Goal: Transaction & Acquisition: Purchase product/service

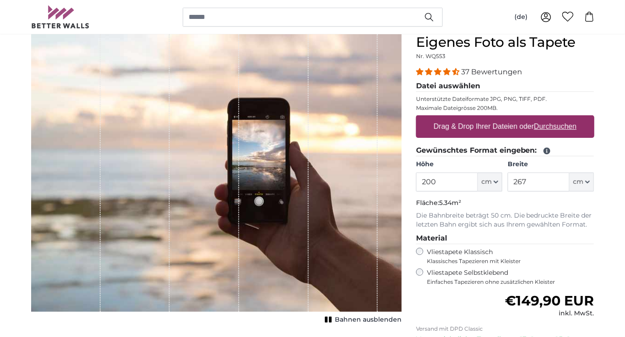
scroll to position [83, 0]
click at [454, 46] on h1 "Eigenes Foto als Tapete" at bounding box center [505, 42] width 178 height 16
click at [444, 92] on fieldset "Datei auswählen Unterstützte Dateiformate JPG, PNG, TIFF, PDF. Maximale Dateigr…" at bounding box center [505, 112] width 178 height 65
click at [551, 131] on label "Drag & Drop Ihrer Dateien oder Durchsuchen" at bounding box center [505, 126] width 150 height 18
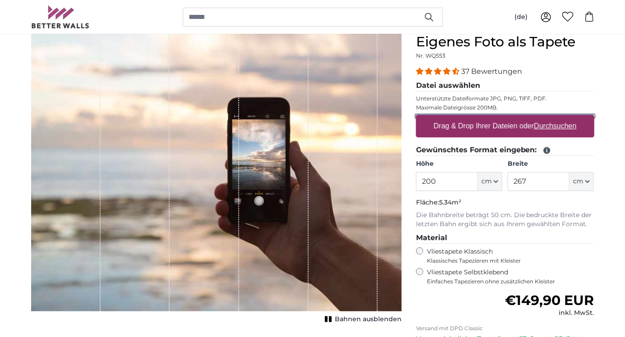
click at [551, 118] on input "Drag & Drop Ihrer Dateien oder Durchsuchen" at bounding box center [505, 116] width 178 height 3
type input "**********"
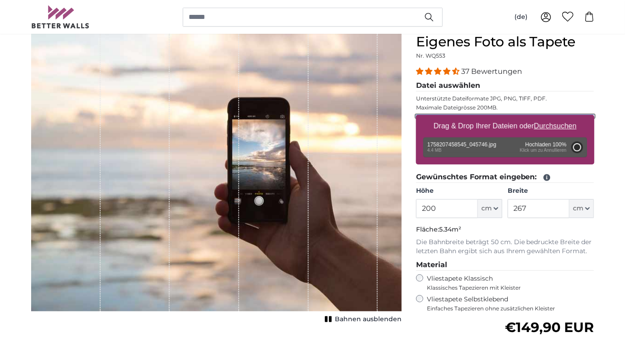
type input "266"
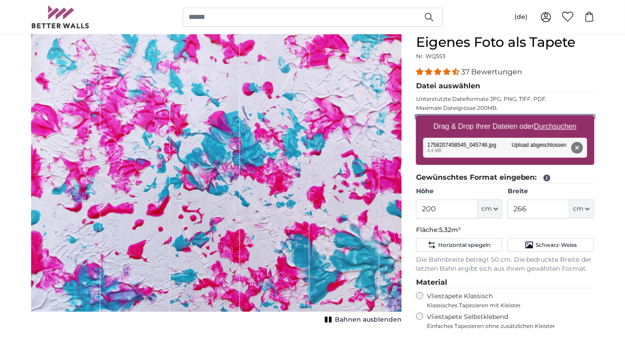
scroll to position [81, 0]
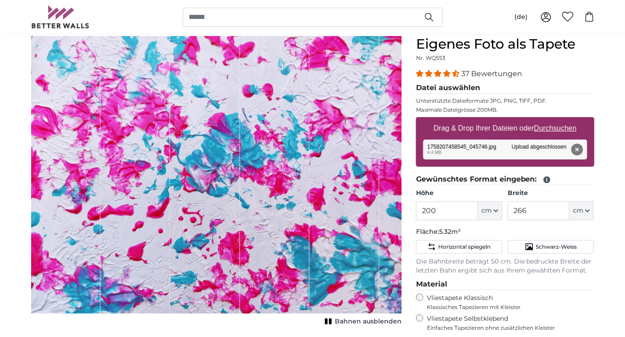
click at [343, 323] on span "Bahnen ausblenden" at bounding box center [368, 322] width 67 height 9
click at [445, 212] on input "200" at bounding box center [447, 211] width 62 height 19
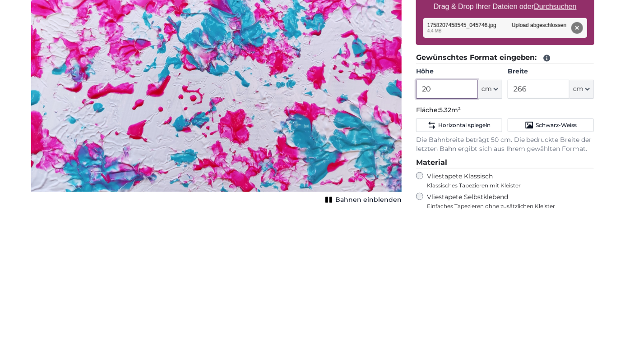
type input "2"
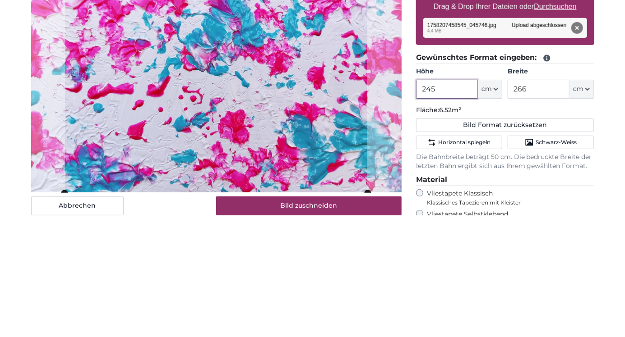
type input "245"
click at [548, 212] on input "266" at bounding box center [539, 211] width 62 height 19
type input "2"
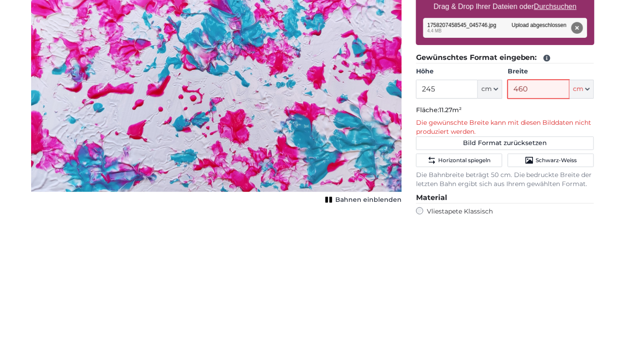
type input "460"
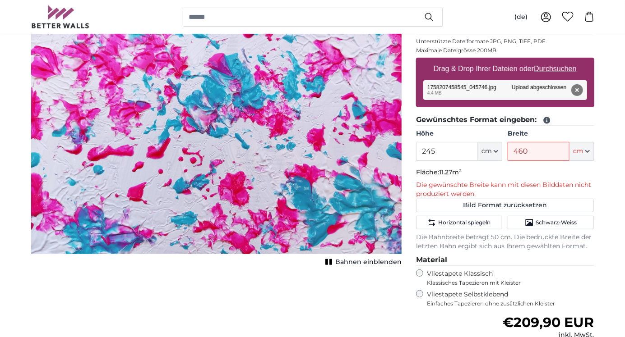
scroll to position [141, 0]
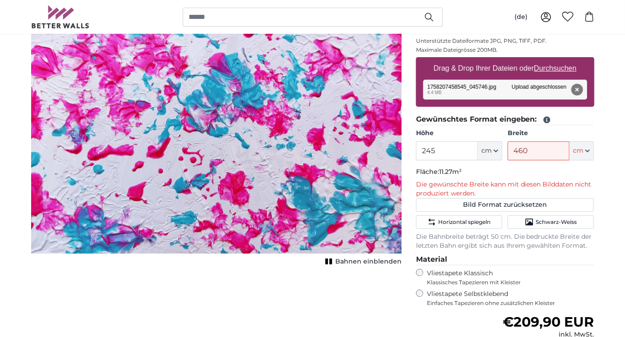
click at [546, 120] on icon at bounding box center [547, 120] width 8 height 8
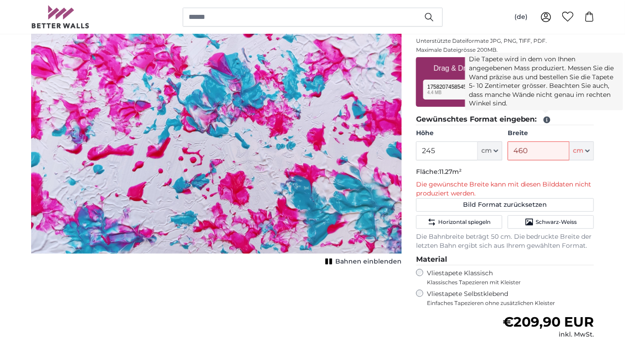
click at [546, 120] on icon at bounding box center [547, 120] width 8 height 8
click at [547, 117] on icon at bounding box center [546, 120] width 7 height 7
click at [544, 123] on icon at bounding box center [547, 120] width 8 height 8
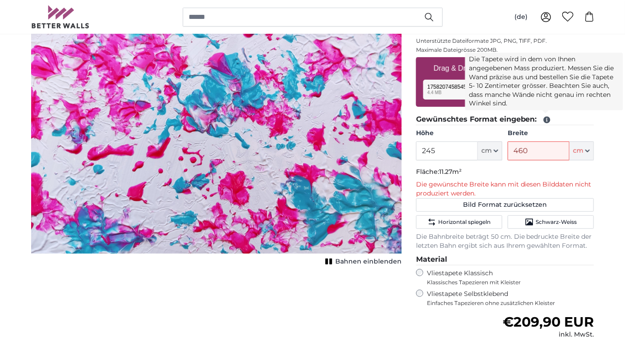
click at [555, 94] on div "Entfernen Nochmal versuchen Entfernen Hochladen Abbrechen Nochmal versuchen Ent…" at bounding box center [505, 90] width 164 height 20
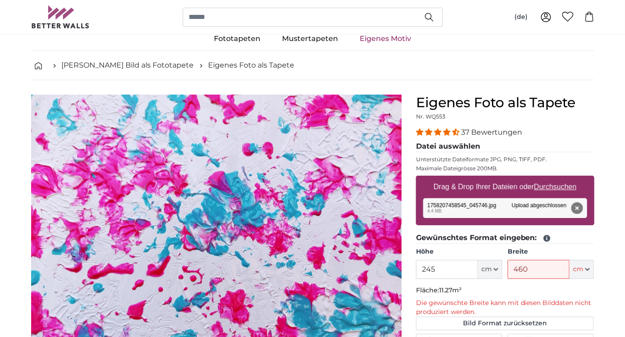
scroll to position [0, 0]
